Goal: Information Seeking & Learning: Find specific fact

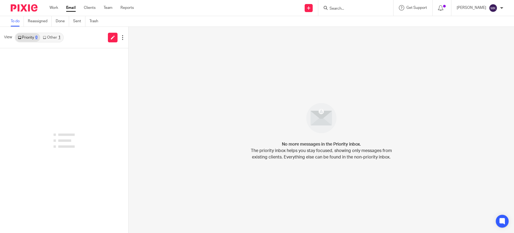
click at [56, 39] on link "Other 1" at bounding box center [51, 37] width 23 height 9
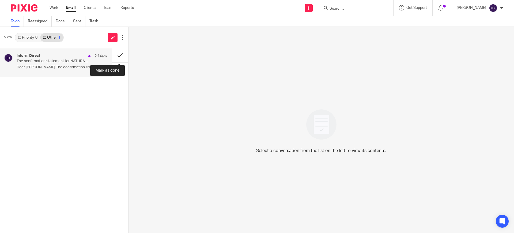
click at [120, 53] on button at bounding box center [120, 55] width 16 height 14
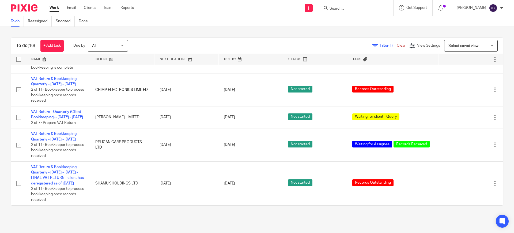
scroll to position [393, 0]
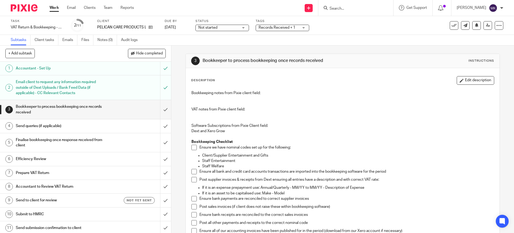
drag, startPoint x: 92, startPoint y: 8, endPoint x: 124, endPoint y: 4, distance: 32.1
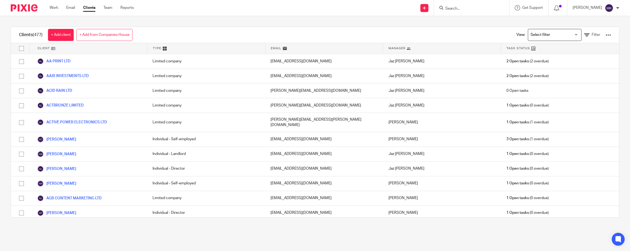
click at [476, 7] on input "Search" at bounding box center [468, 8] width 48 height 5
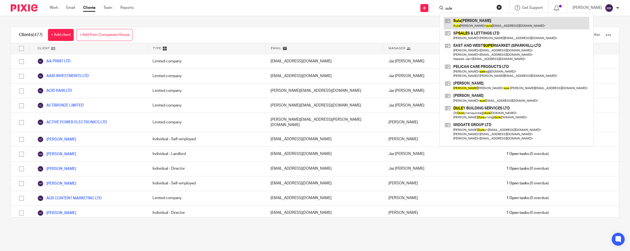
type input "sule"
click at [488, 25] on link at bounding box center [515, 23] width 145 height 12
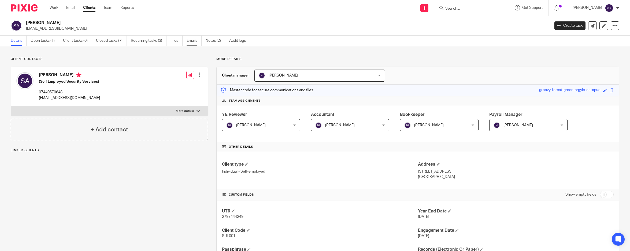
click at [188, 40] on link "Emails" at bounding box center [193, 41] width 15 height 10
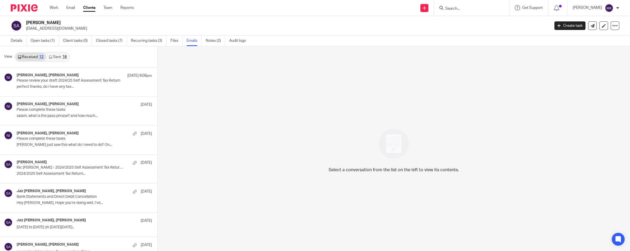
click at [53, 58] on link "Sent 16" at bounding box center [57, 57] width 23 height 9
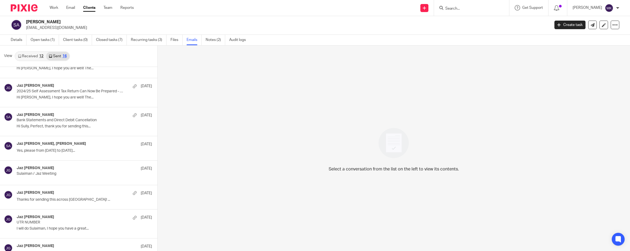
scroll to position [263, 0]
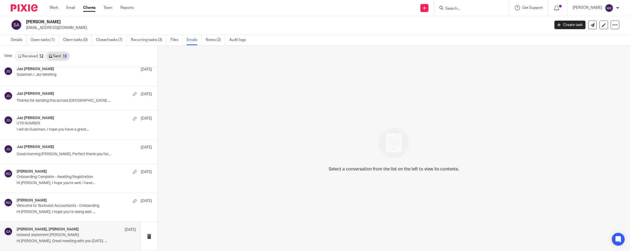
click at [65, 238] on div "Sulaiman Aqeel, Jaz Grewal 17 Oct natwest statement sulaiman Hi Sulaiman, Great…" at bounding box center [76, 236] width 119 height 18
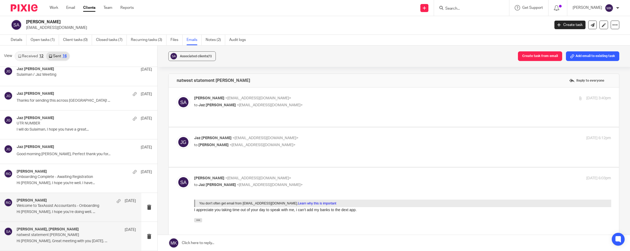
scroll to position [0, 0]
click at [334, 107] on p "to Jaz Grewal <jazgrewal@taxassist.co.uk>" at bounding box center [333, 106] width 278 height 6
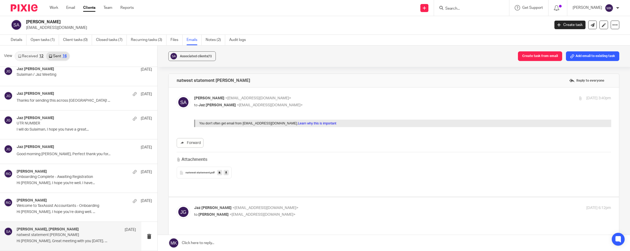
click at [337, 105] on p "to Jaz Grewal <jazgrewal@taxassist.co.uk>" at bounding box center [333, 106] width 278 height 6
checkbox input "false"
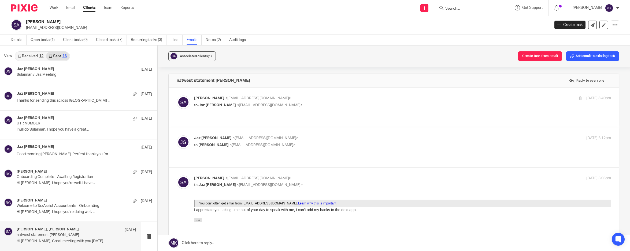
click at [318, 136] on div "Jaz Grewal <jazgrewal@taxassist.co.uk> to Sulaiman Aqeel <sulaiman.aqeel13@gmai…" at bounding box center [333, 142] width 278 height 12
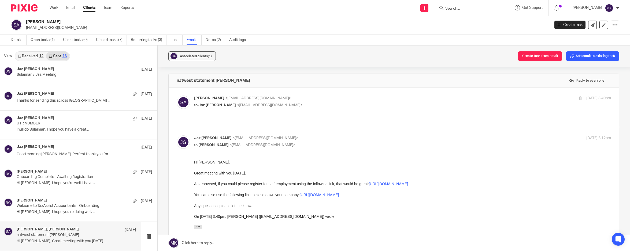
click at [318, 136] on div "Jaz Grewal <jazgrewal@taxassist.co.uk> to Sulaiman Aqeel <sulaiman.aqeel13@gmai…" at bounding box center [333, 142] width 278 height 12
checkbox input "false"
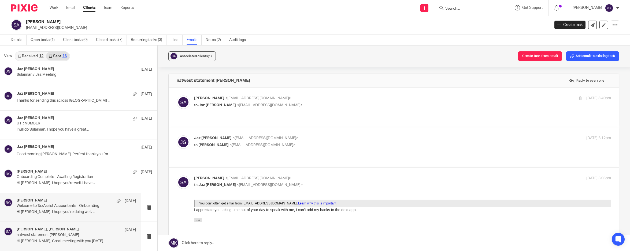
click at [63, 198] on div "Raj Grewal 18 Oct Welcome to TaxAssist Accountants - Onboarding Hi Sulaiman, I …" at bounding box center [70, 207] width 141 height 29
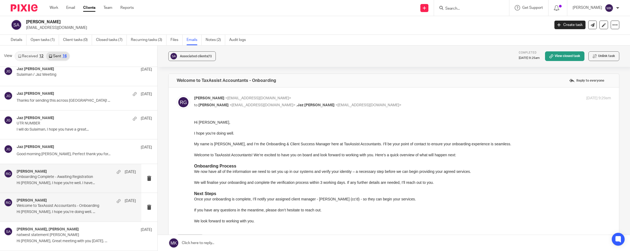
click at [69, 181] on div "Raj Grewal 21 Oct Onboarding Complete - Awaiting Registration Hi Sulaiman, I ho…" at bounding box center [76, 179] width 119 height 18
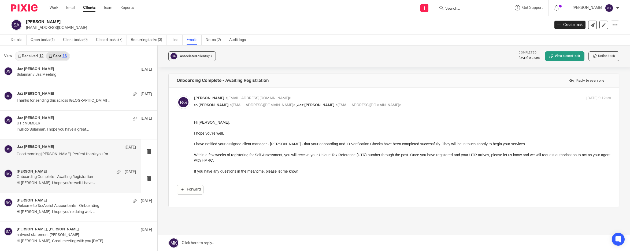
click at [81, 154] on p "Good morning Sulaiman, Perfect thank you for..." at bounding box center [76, 154] width 119 height 5
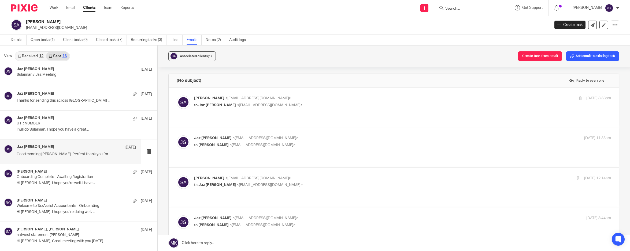
click at [287, 98] on p "Sulaiman Aqeel <sulaiman.aqeel13@gmail.com>" at bounding box center [333, 99] width 278 height 6
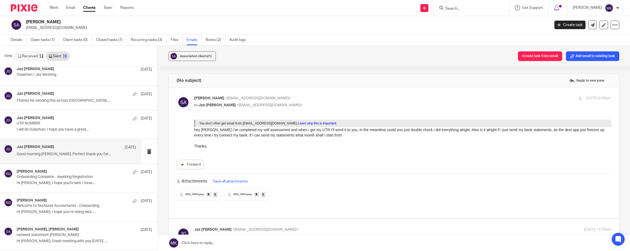
click at [317, 94] on label at bounding box center [394, 153] width 450 height 131
click at [177, 95] on input "checkbox" at bounding box center [176, 95] width 0 height 0
checkbox input "false"
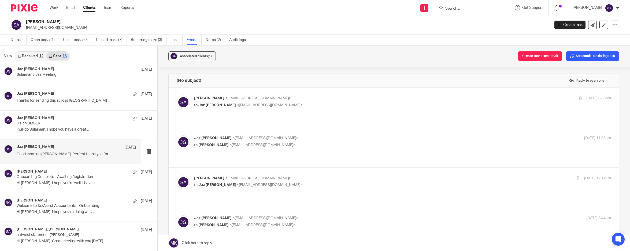
click at [284, 136] on p "Jaz Grewal <jazgrewal@taxassist.co.uk>" at bounding box center [333, 139] width 278 height 6
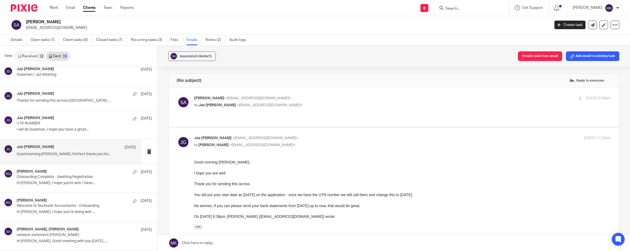
click at [291, 136] on p "Jaz Grewal <jazgrewal@taxassist.co.uk>" at bounding box center [333, 139] width 278 height 6
checkbox input "false"
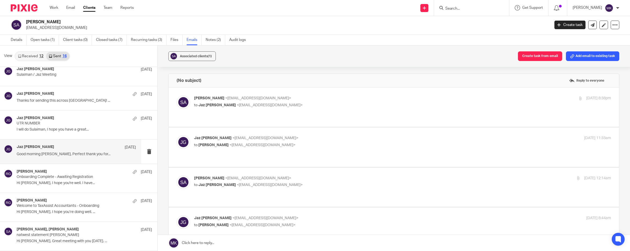
click at [310, 176] on p "Sulaiman Aqeel <sulaiman.aqeel13@gmail.com>" at bounding box center [333, 179] width 278 height 6
checkbox input "true"
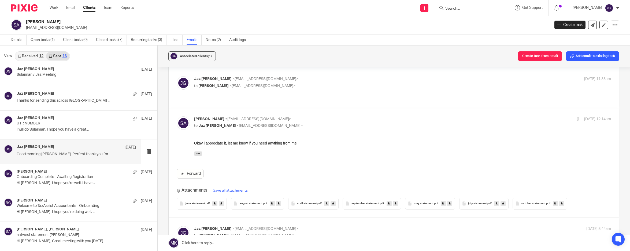
scroll to position [100, 0]
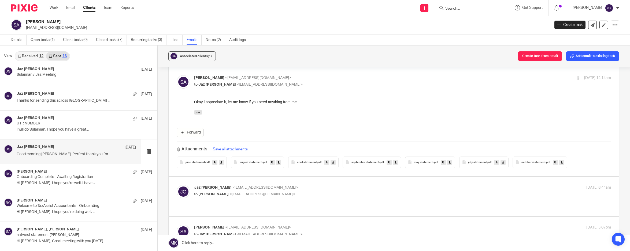
click at [310, 177] on label at bounding box center [394, 196] width 450 height 39
click at [177, 185] on input "checkbox" at bounding box center [176, 185] width 0 height 0
checkbox input "true"
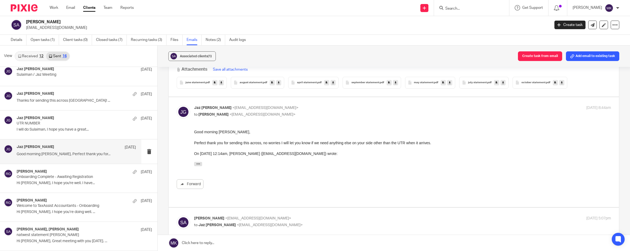
scroll to position [201, 0]
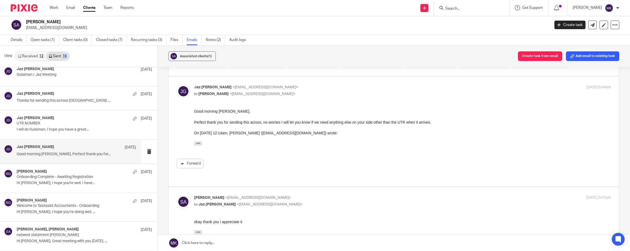
click at [81, 157] on div "Jaz Grewal 22 Oct Good morning Sulaiman, Perfect thank you for..." at bounding box center [76, 151] width 119 height 13
click at [84, 126] on div "Jaz Grewal 1 Nov UTR NUMBER I will do Sulaiman, I hope you have a great..." at bounding box center [76, 125] width 119 height 18
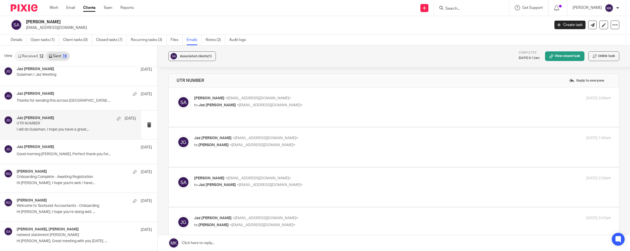
scroll to position [0, 0]
click at [84, 105] on div "Jaz Grewal 11 Nov Thanks for sending this across Sulaiman! ..." at bounding box center [70, 98] width 141 height 24
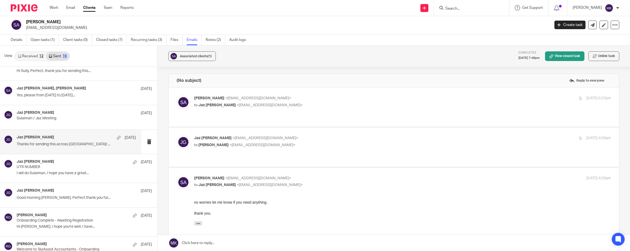
scroll to position [196, 0]
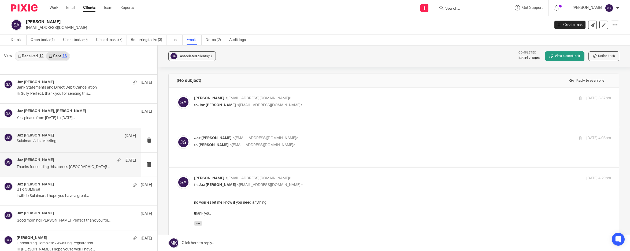
click at [78, 140] on p "Sulaiman / Jaz Meeting" at bounding box center [64, 141] width 95 height 5
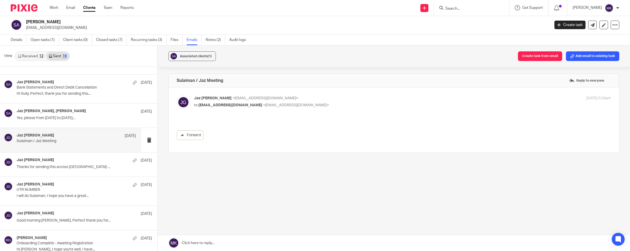
scroll to position [0, 0]
click at [84, 116] on p "Yes, please from 6th April 2024 to 5th April..." at bounding box center [76, 118] width 119 height 5
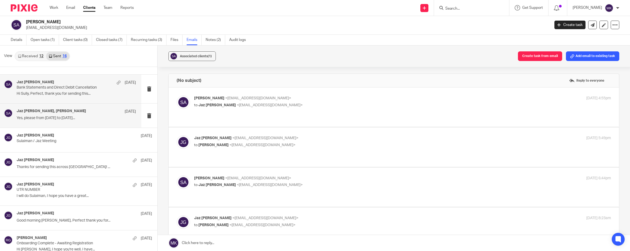
click at [88, 96] on p "Hi Sully, Perfect, thank you for sending this..." at bounding box center [76, 94] width 119 height 5
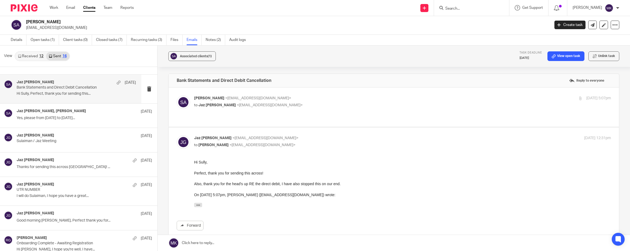
click at [326, 103] on p "to Jaz Grewal <jazgrewal@taxassist.co.uk>" at bounding box center [333, 106] width 278 height 6
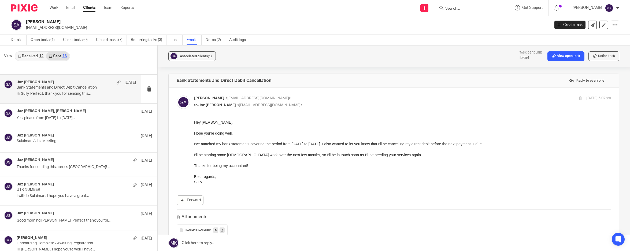
click at [327, 100] on p "Sulaiman Aqeel <sulaiman.aqeel13@gmail.com>" at bounding box center [333, 99] width 278 height 6
checkbox input "false"
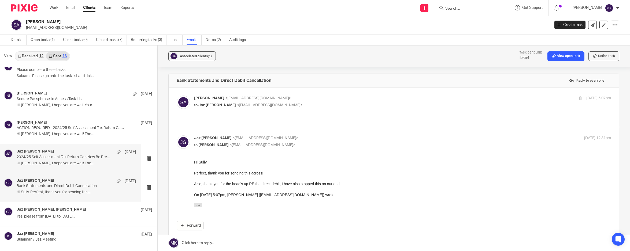
scroll to position [95, 0]
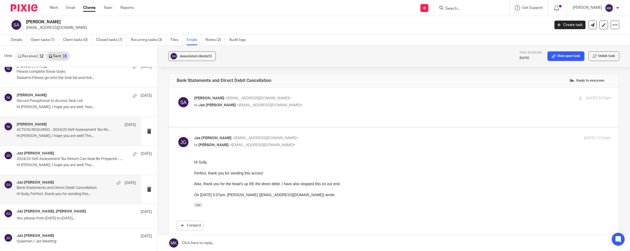
click at [80, 137] on p "Hi Sulaiman, I hope you are well! The..." at bounding box center [76, 136] width 119 height 5
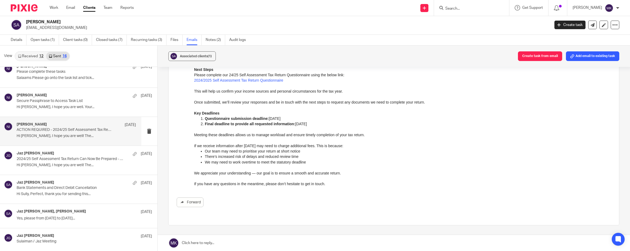
scroll to position [134, 0]
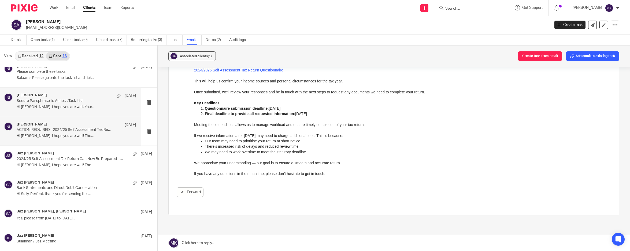
click at [86, 112] on div "Naeem Ibrahim 7 Jul Secure Passphrase to Access Task List Hi Sulaiman, I hope y…" at bounding box center [70, 102] width 141 height 29
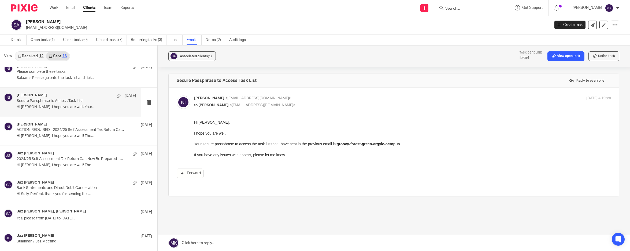
scroll to position [0, 0]
click at [82, 79] on p "Salaams Please go onto the task list and tick..." at bounding box center [76, 78] width 119 height 5
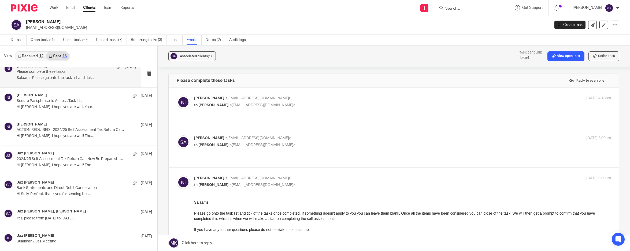
click at [361, 99] on p "Naeem Ibrahim <naeemibrahim@taxassist.co.uk>" at bounding box center [333, 99] width 278 height 6
checkbox input "true"
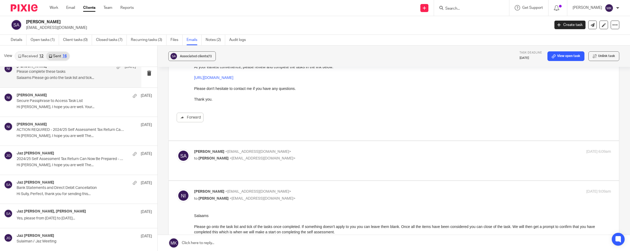
scroll to position [67, 0]
click at [368, 145] on label at bounding box center [394, 160] width 450 height 39
click at [177, 148] on input "checkbox" at bounding box center [176, 148] width 0 height 0
checkbox input "true"
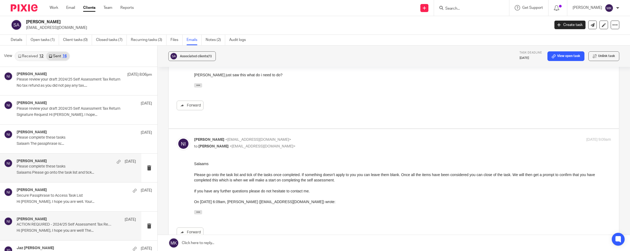
scroll to position [0, 0]
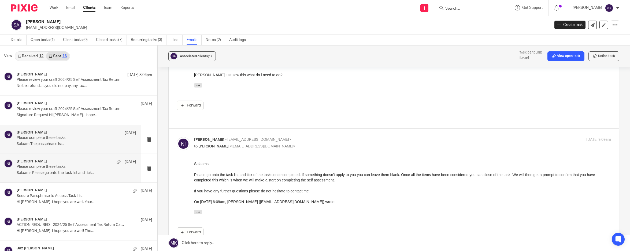
click at [92, 141] on div "Naeem Ibrahim 22 Jul Please complete these tasks Salaam The passphrase is:..." at bounding box center [76, 139] width 119 height 18
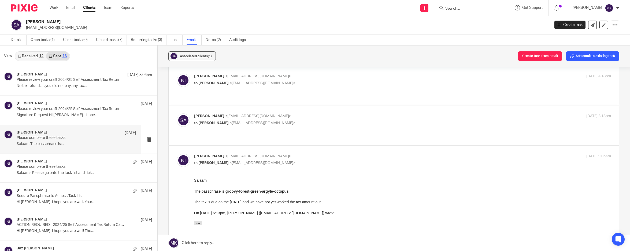
scroll to position [33, 0]
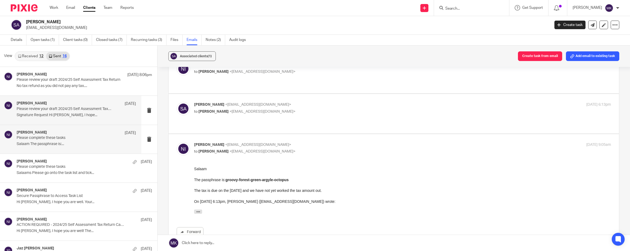
click at [85, 119] on div "Naeem Ibrahim 26 Aug Please review your draft 2024/25 Self Assessment Tax Retur…" at bounding box center [76, 110] width 119 height 18
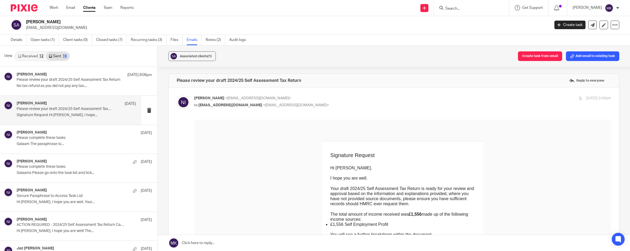
scroll to position [0, 0]
click at [85, 87] on p "No tax refund as you did not pay any tax...." at bounding box center [76, 86] width 119 height 5
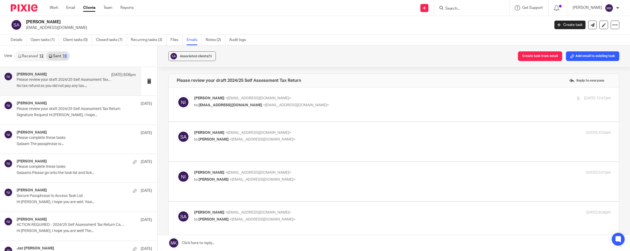
click at [388, 96] on p "Naeem Ibrahim <naeemibrahim@taxassist.co.uk>" at bounding box center [333, 99] width 278 height 6
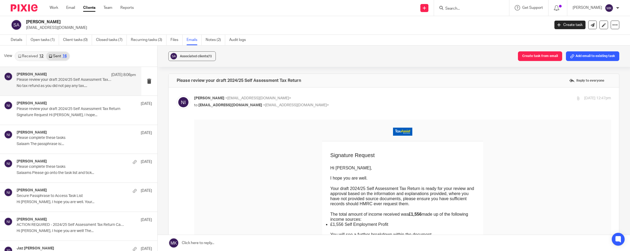
click at [388, 96] on p "Naeem Ibrahim <naeemibrahim@taxassist.co.uk>" at bounding box center [333, 99] width 278 height 6
checkbox input "false"
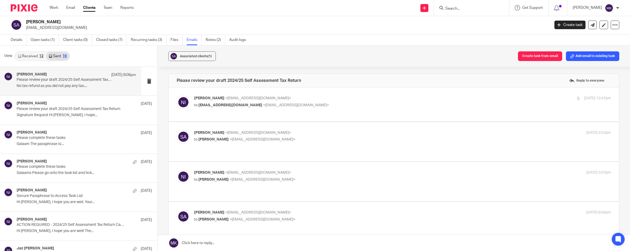
click at [372, 132] on p "Sulaiman Aqeel <sulaiman.aqeel13@gmail.com>" at bounding box center [333, 133] width 278 height 6
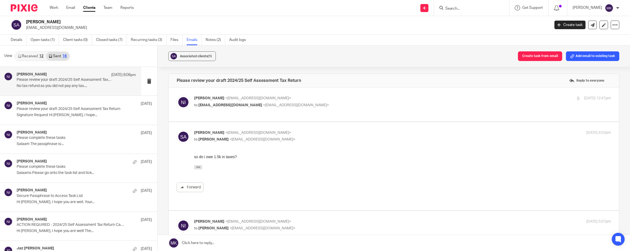
click at [372, 132] on p "Sulaiman Aqeel <sulaiman.aqeel13@gmail.com>" at bounding box center [333, 133] width 278 height 6
checkbox input "false"
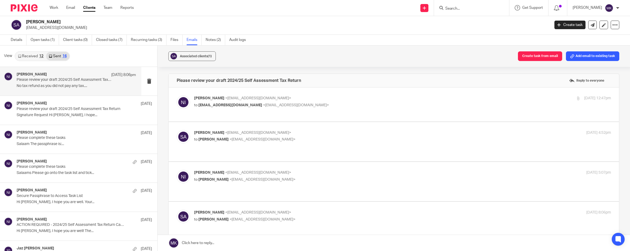
click at [393, 102] on div "Naeem Ibrahim <naeemibrahim@taxassist.co.uk> to sulaiman.aqeel13@gmail.com <sul…" at bounding box center [333, 102] width 278 height 12
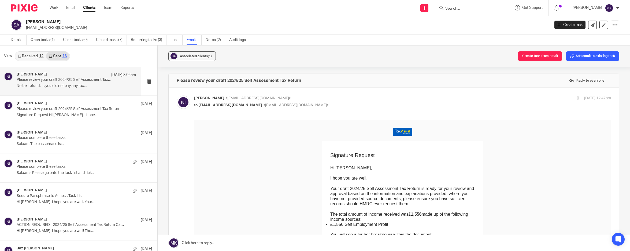
click at [364, 96] on p "Naeem Ibrahim <naeemibrahim@taxassist.co.uk>" at bounding box center [333, 99] width 278 height 6
checkbox input "false"
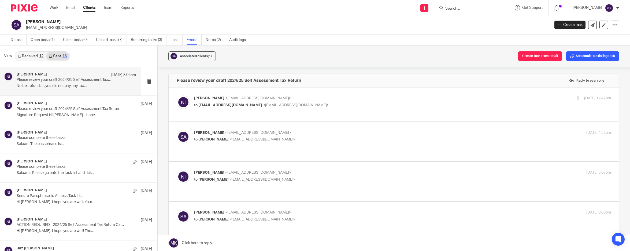
click at [337, 145] on div "Sulaiman Aqeel <sulaiman.aqeel13@gmail.com> to Naeem Ibrahim <naeemibrahim@taxa…" at bounding box center [394, 141] width 434 height 23
click at [338, 134] on p "Sulaiman Aqeel <sulaiman.aqeel13@gmail.com>" at bounding box center [333, 133] width 278 height 6
checkbox input "true"
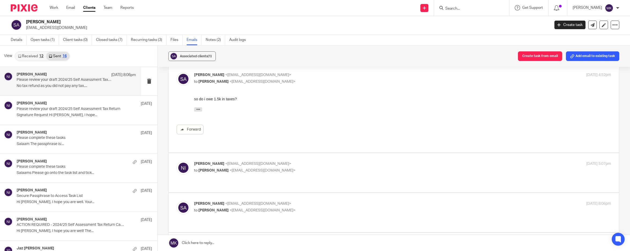
scroll to position [67, 0]
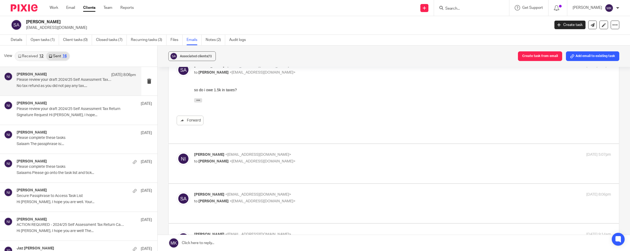
click at [329, 162] on p "to Sulaiman Aqeel <sulaiman.aqeel13@gmail.com>" at bounding box center [333, 162] width 278 height 6
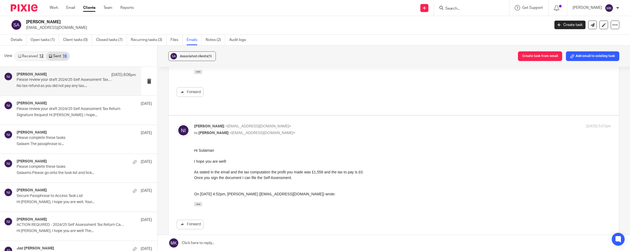
scroll to position [134, 0]
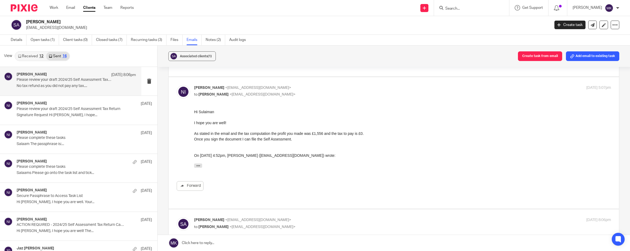
click at [360, 93] on p "to Sulaiman Aqeel <sulaiman.aqeel13@gmail.com>" at bounding box center [333, 95] width 278 height 6
checkbox input "false"
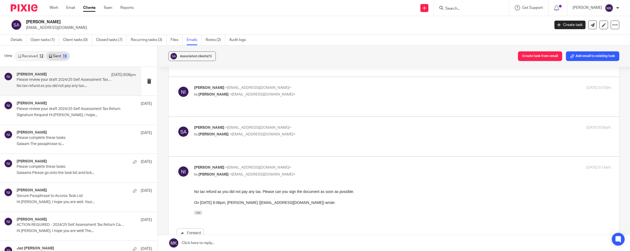
click at [337, 135] on p "to Naeem Ibrahim <naeemibrahim@taxassist.co.uk>" at bounding box center [333, 135] width 278 height 6
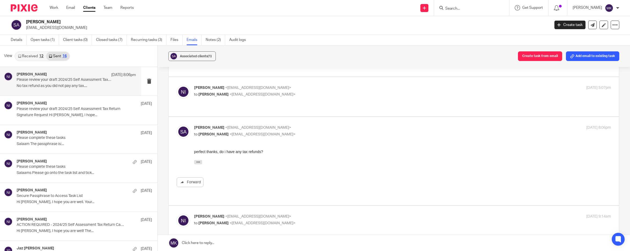
scroll to position [0, 0]
click at [337, 135] on p "to Naeem Ibrahim <naeemibrahim@taxassist.co.uk>" at bounding box center [333, 135] width 278 height 6
checkbox input "false"
